Goal: Learn about a topic

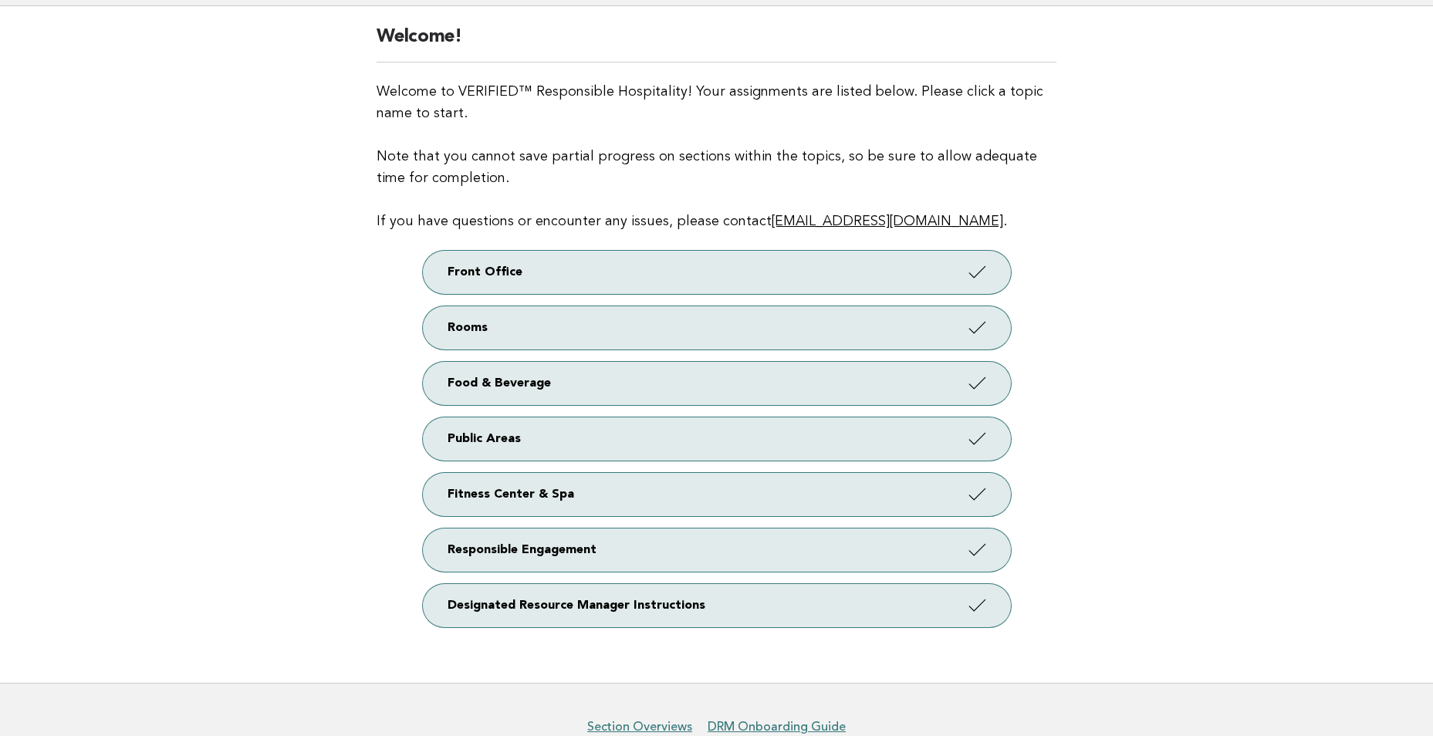
scroll to position [190, 0]
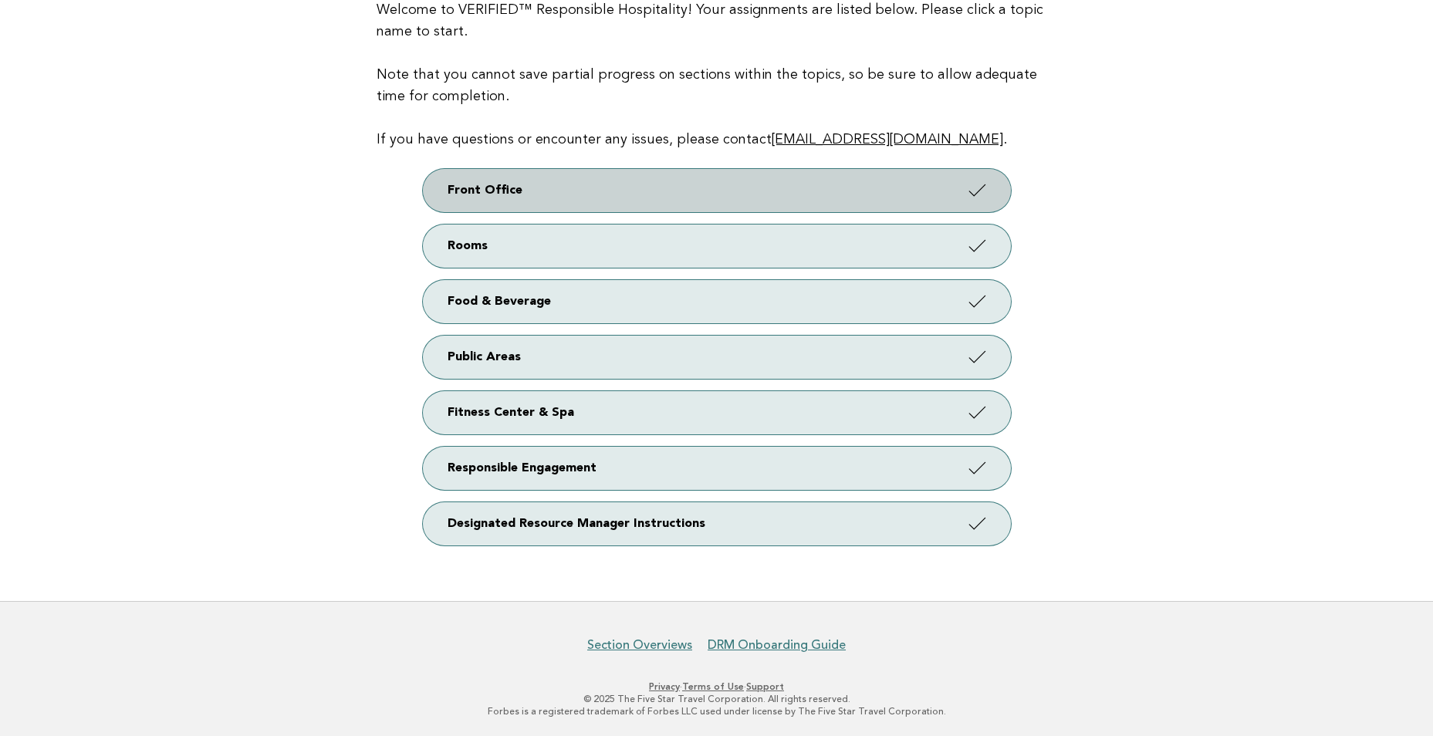
click at [650, 198] on link "Front Office" at bounding box center [717, 190] width 588 height 43
click at [968, 195] on icon at bounding box center [976, 190] width 22 height 22
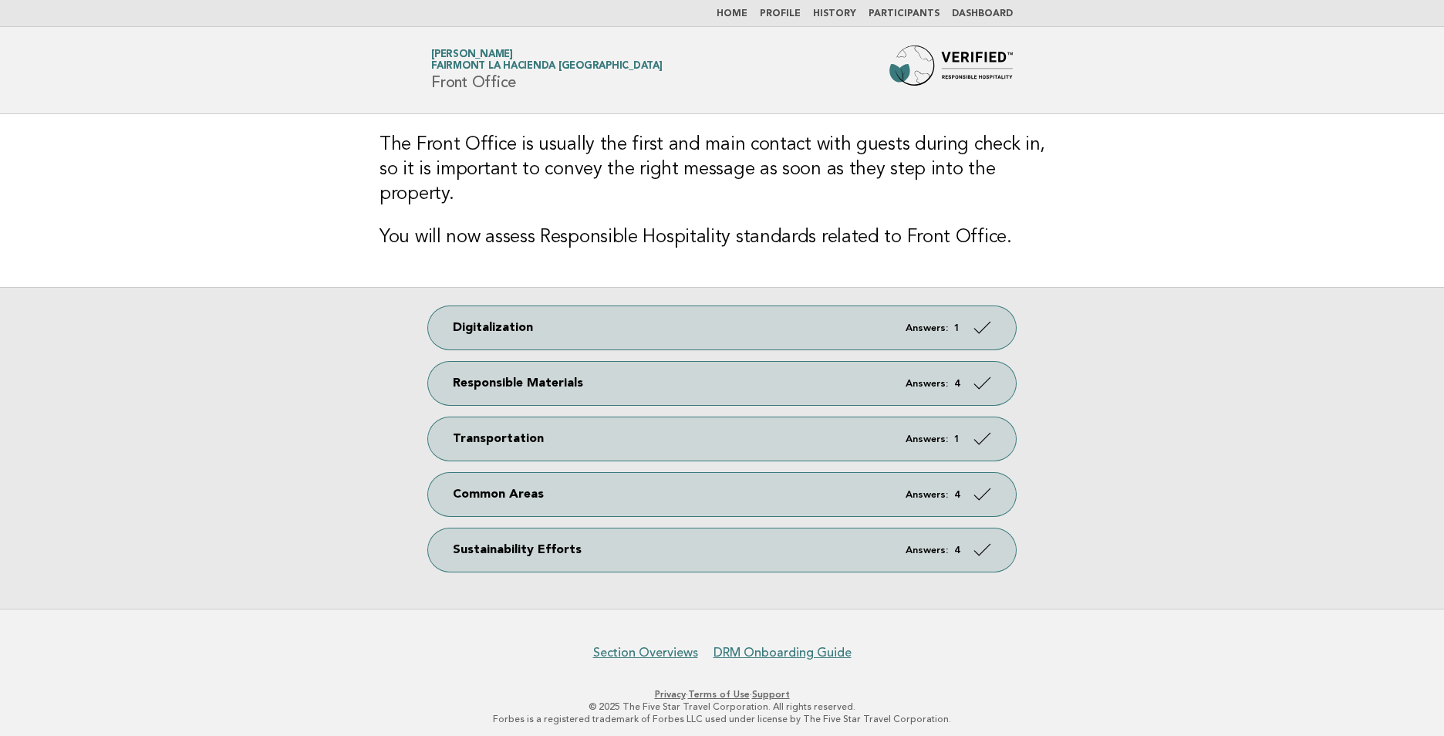
click at [1373, 351] on div "Digitalization Answers: 1 Responsible Materials Answers: 4 Transportation Answe…" at bounding box center [722, 448] width 1444 height 322
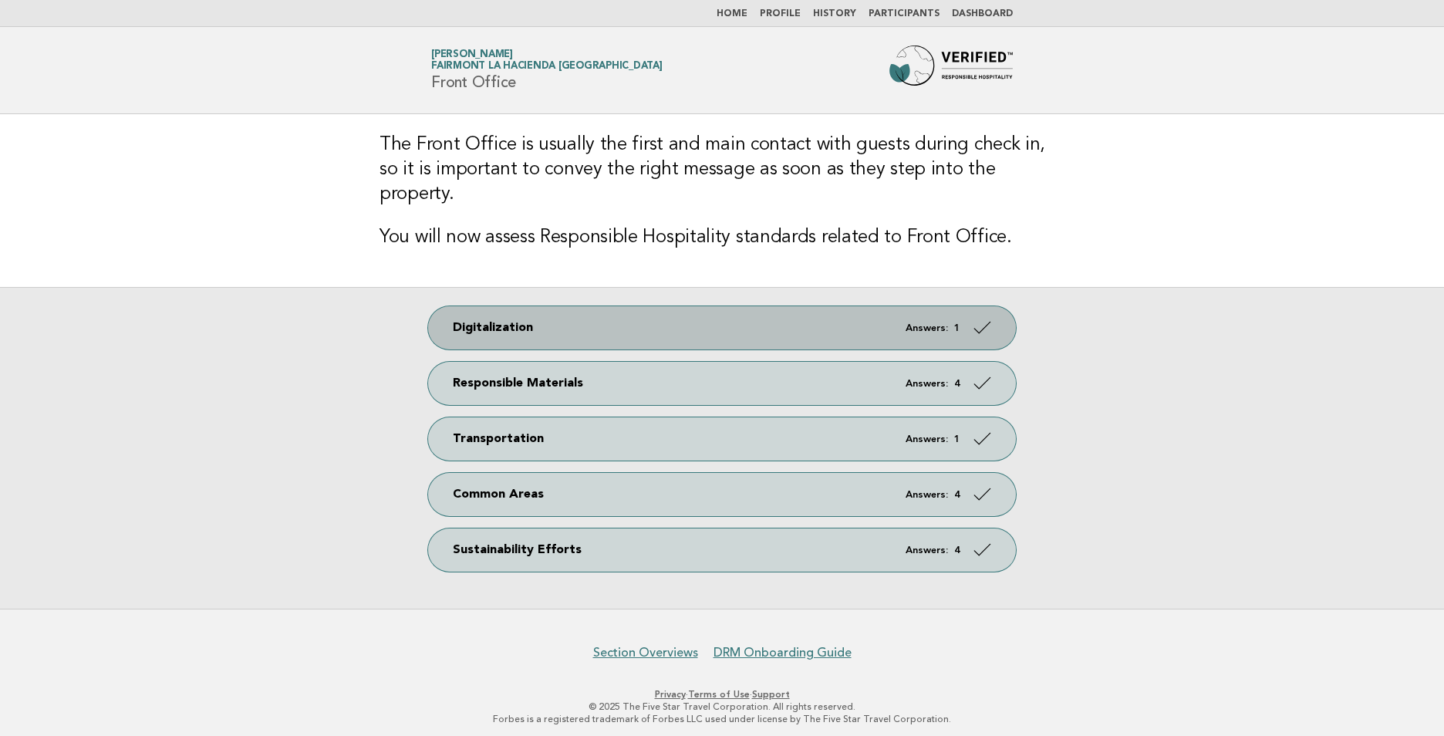
click at [549, 313] on link "Digitalization Answers: 1" at bounding box center [722, 327] width 588 height 43
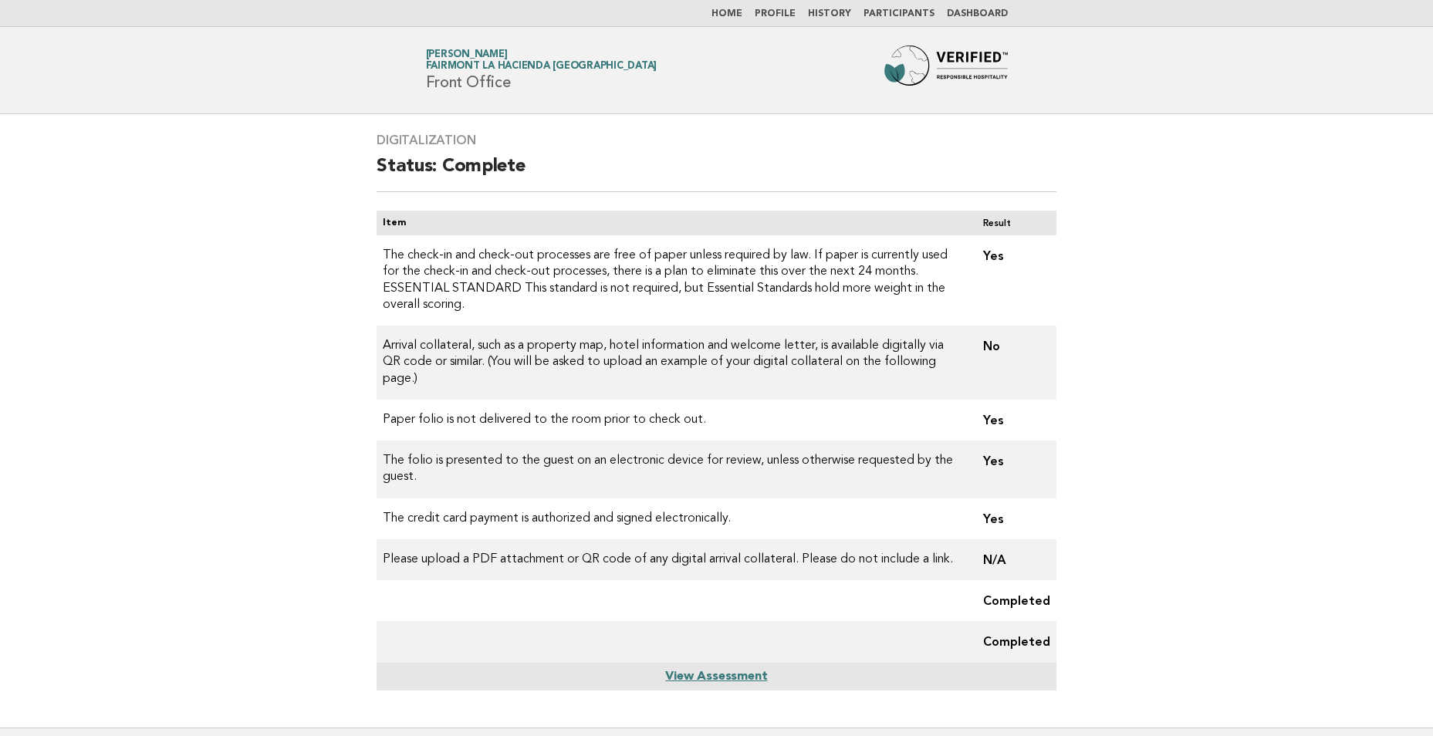
click at [694, 670] on link "View Assessment" at bounding box center [716, 676] width 102 height 12
click at [742, 9] on link "Home" at bounding box center [726, 13] width 31 height 9
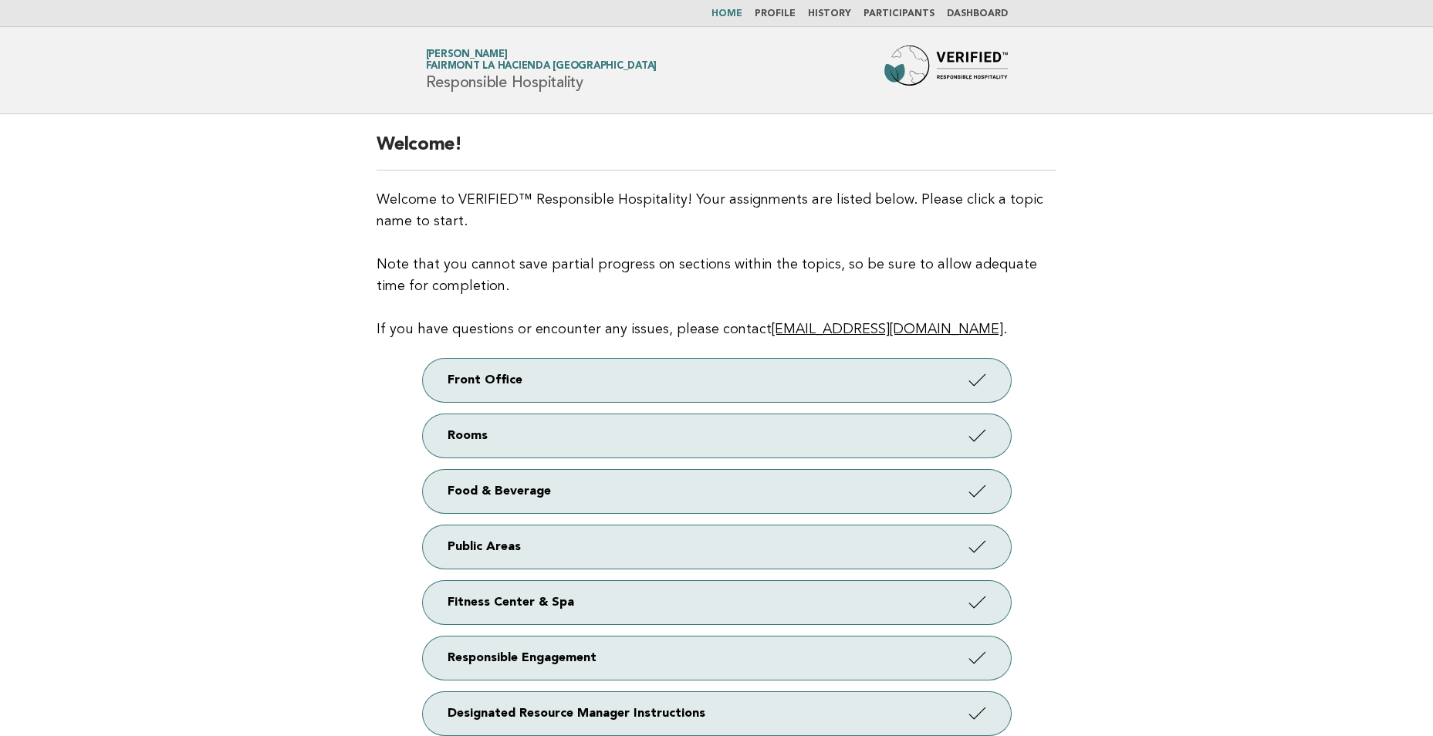
click at [738, 15] on link "Home" at bounding box center [726, 13] width 31 height 9
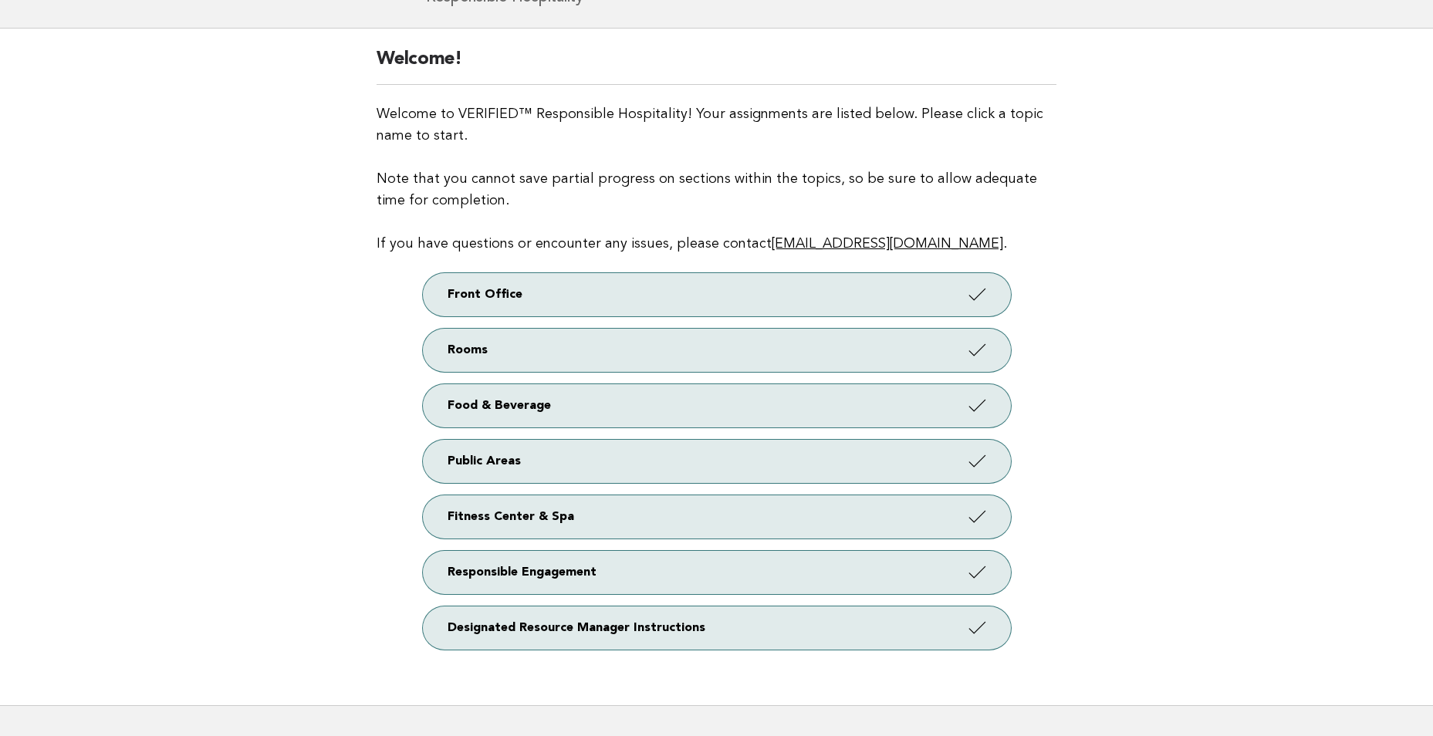
scroll to position [190, 0]
